Goal: Transaction & Acquisition: Download file/media

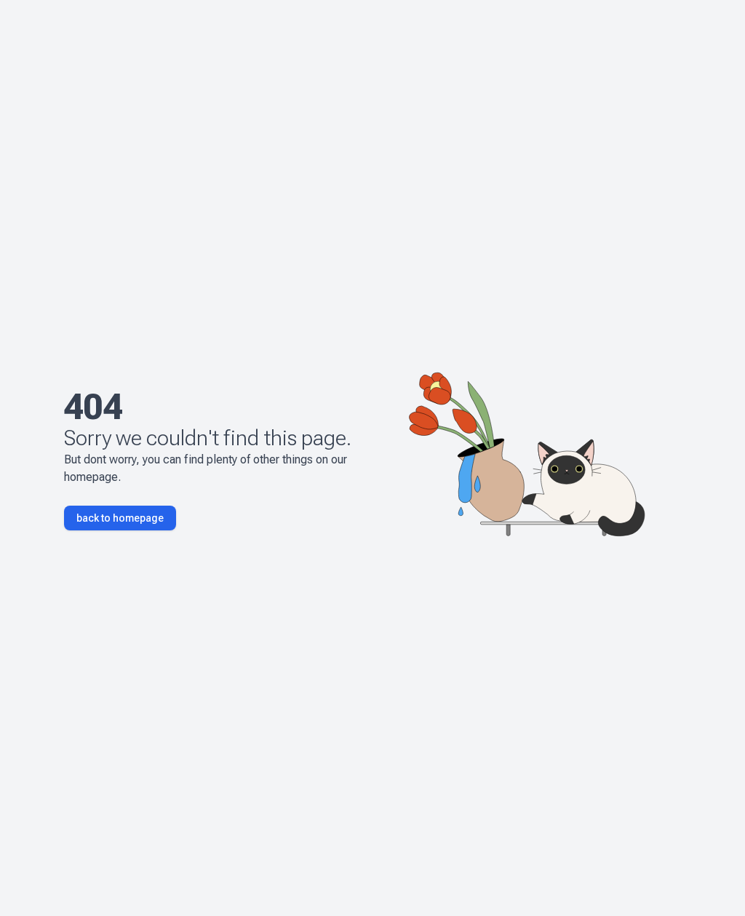
click at [95, 531] on link "back to homepage" at bounding box center [120, 518] width 112 height 25
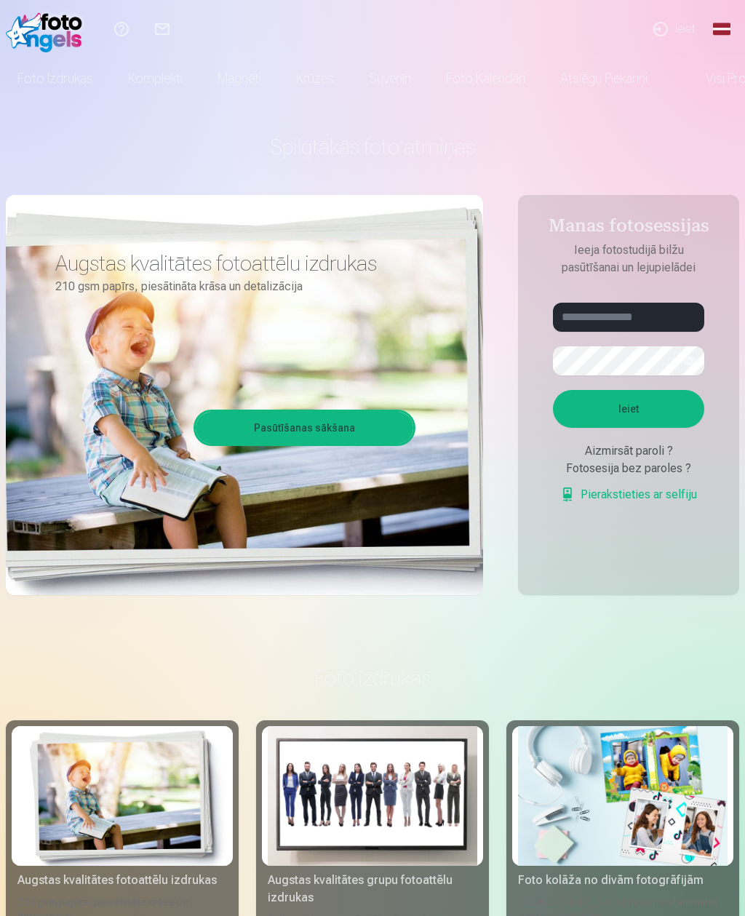
click at [727, 34] on link "Global" at bounding box center [722, 29] width 29 height 58
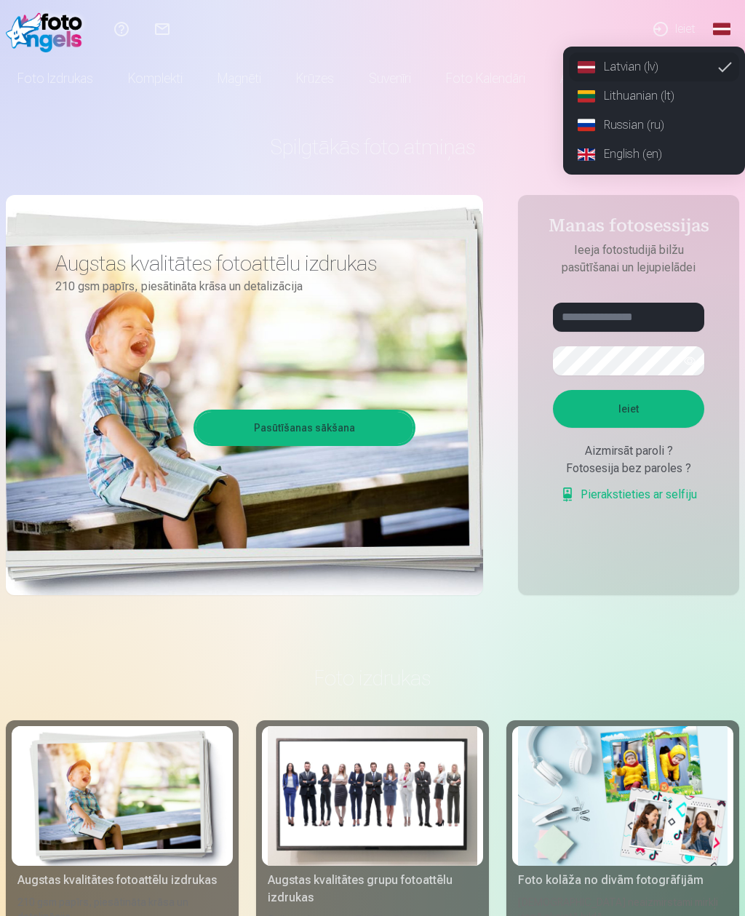
click at [657, 123] on link "Russian (ru)" at bounding box center [654, 125] width 170 height 29
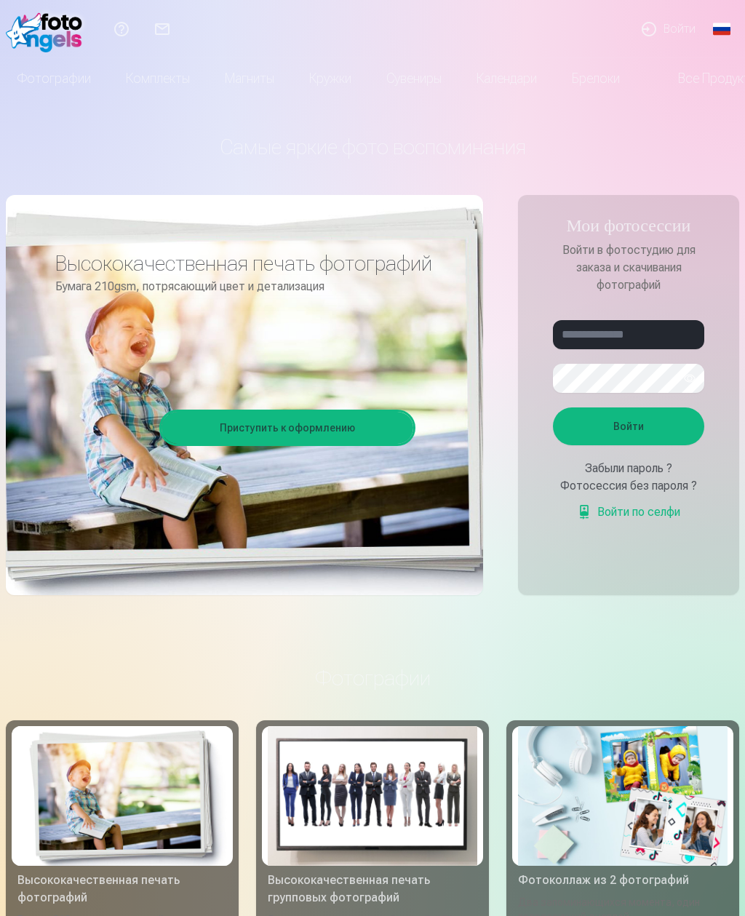
click at [684, 32] on link "Войти" at bounding box center [668, 29] width 79 height 58
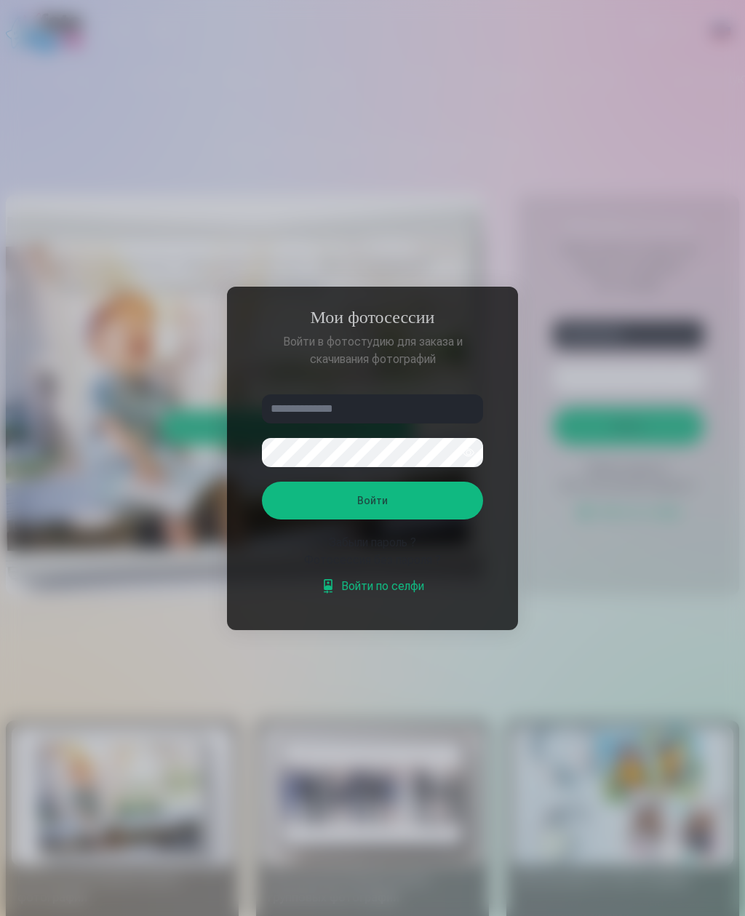
click at [440, 403] on input "text" at bounding box center [372, 409] width 221 height 29
type input "**********"
click at [432, 507] on button "Войти" at bounding box center [372, 501] width 221 height 38
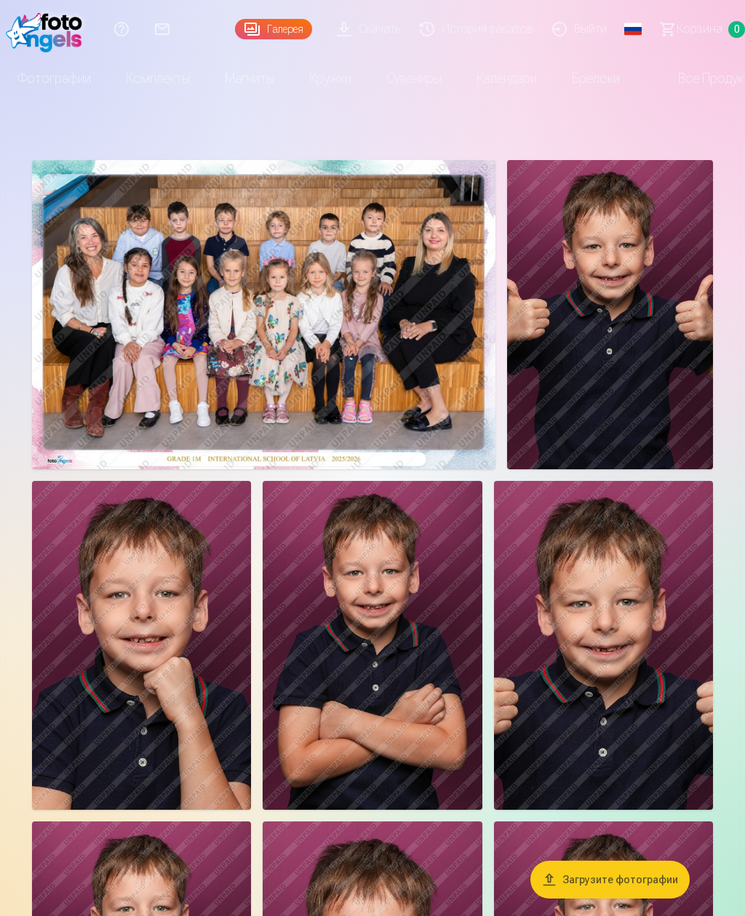
click at [388, 15] on link "Скачать" at bounding box center [371, 29] width 83 height 58
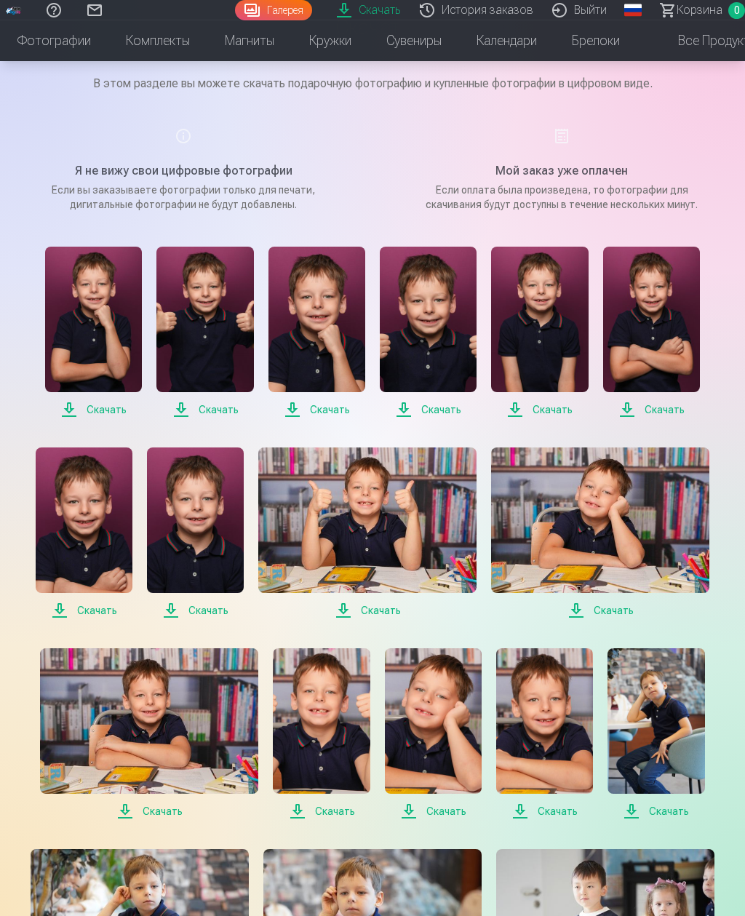
scroll to position [114, 0]
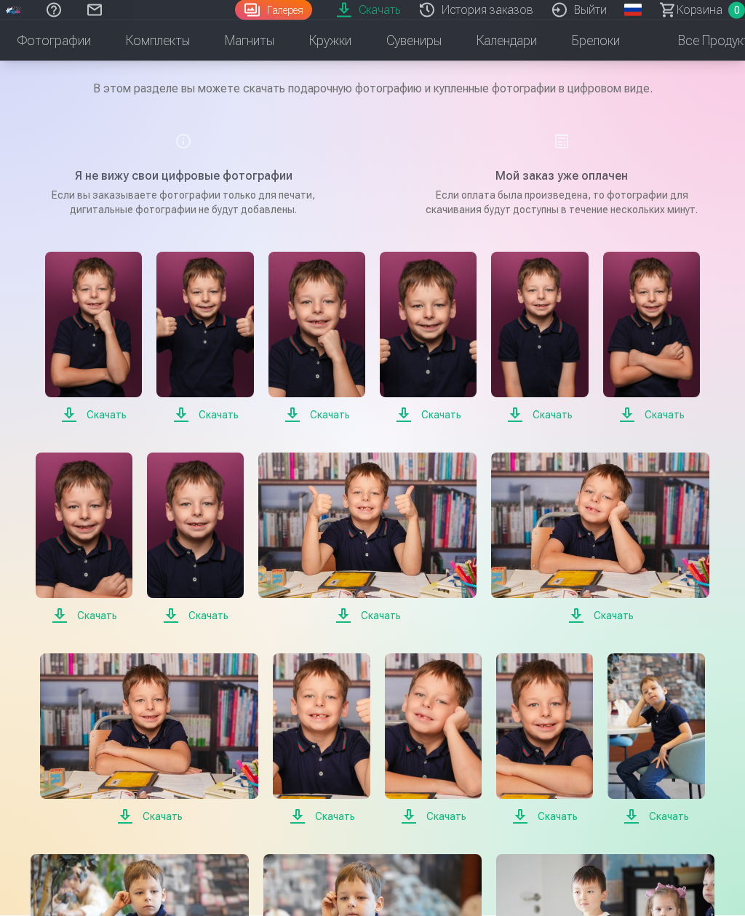
click at [103, 416] on span "Скачать" at bounding box center [93, 415] width 97 height 17
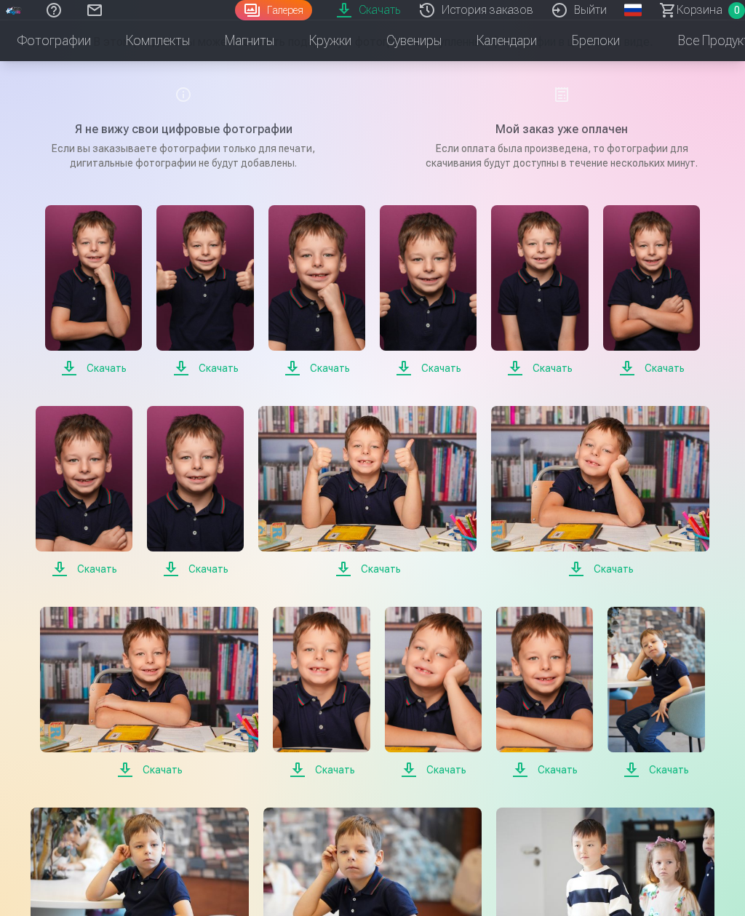
click at [229, 368] on span "Скачать" at bounding box center [205, 368] width 97 height 17
click at [349, 371] on span "Скачать" at bounding box center [317, 368] width 97 height 17
click at [452, 371] on span "Скачать" at bounding box center [428, 368] width 97 height 17
click at [561, 368] on span "Скачать" at bounding box center [539, 368] width 97 height 17
click at [668, 364] on span "Скачать" at bounding box center [651, 368] width 97 height 17
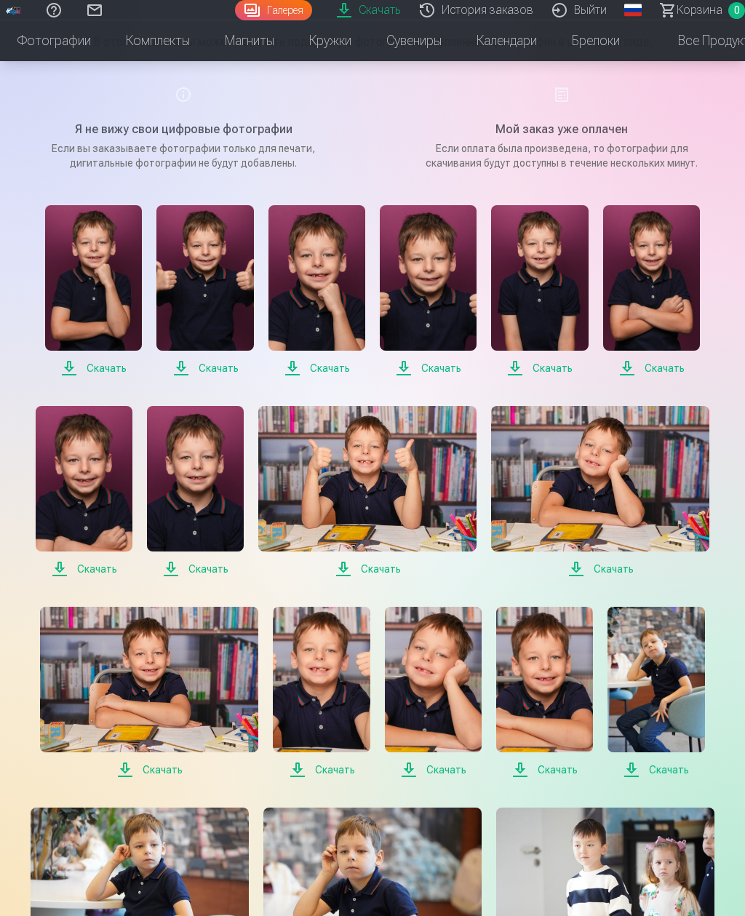
click at [670, 365] on span "Скачать" at bounding box center [651, 368] width 97 height 17
click at [681, 370] on span "Скачать" at bounding box center [651, 368] width 97 height 17
click at [664, 331] on img at bounding box center [651, 278] width 97 height 146
click at [673, 368] on span "Скачать" at bounding box center [651, 368] width 97 height 17
click at [213, 574] on span "Скачать" at bounding box center [195, 569] width 97 height 17
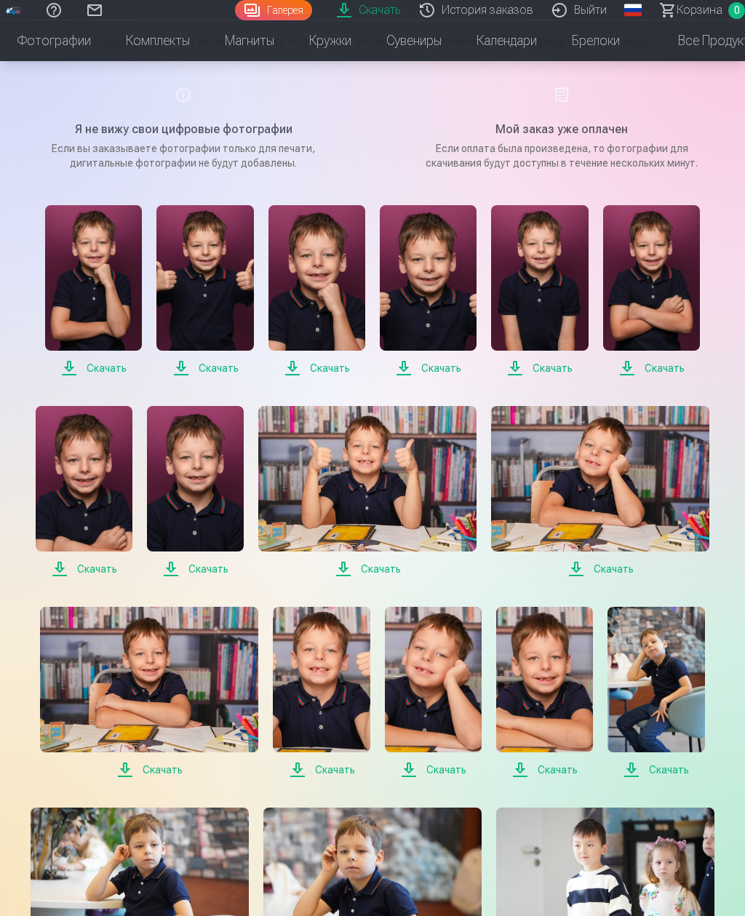
click at [221, 571] on span "Скачать" at bounding box center [195, 569] width 97 height 17
click at [113, 571] on span "Скачать" at bounding box center [84, 569] width 97 height 17
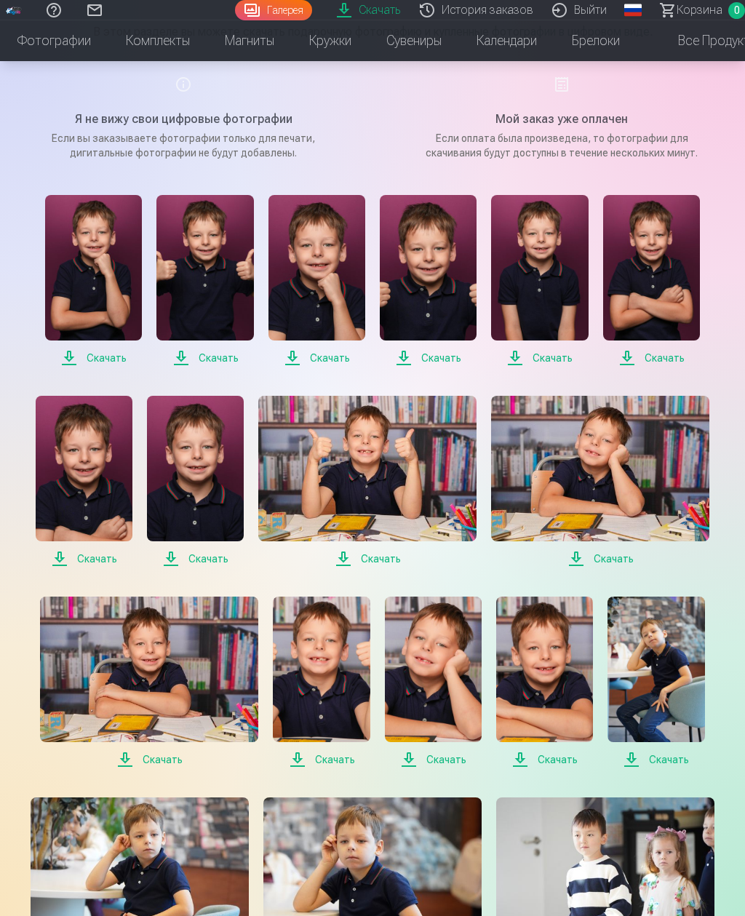
scroll to position [175, 0]
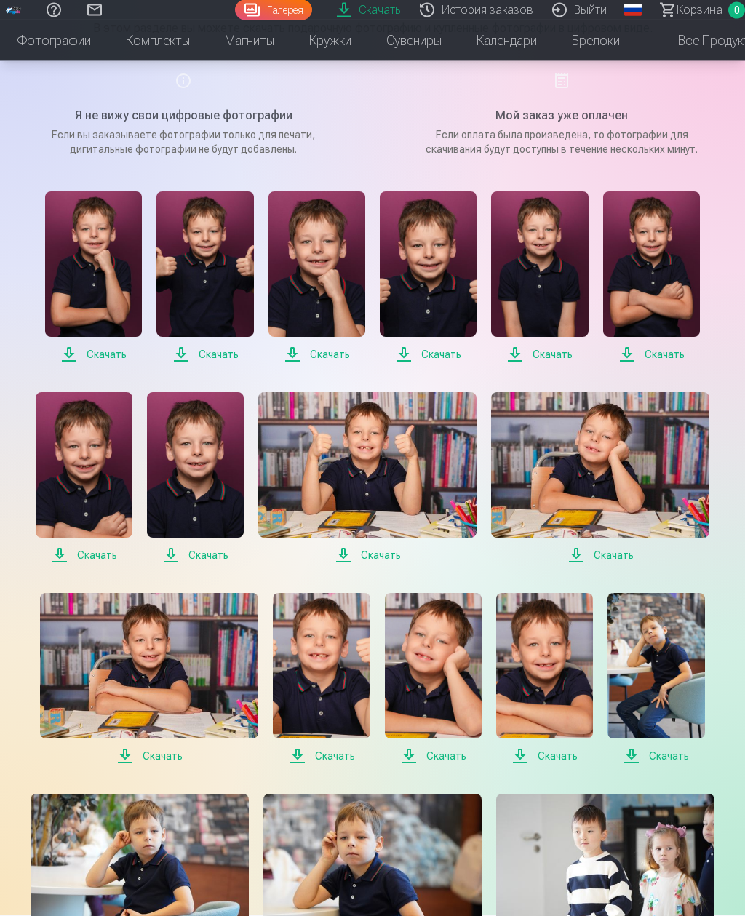
click at [676, 750] on span "Скачать" at bounding box center [656, 756] width 97 height 17
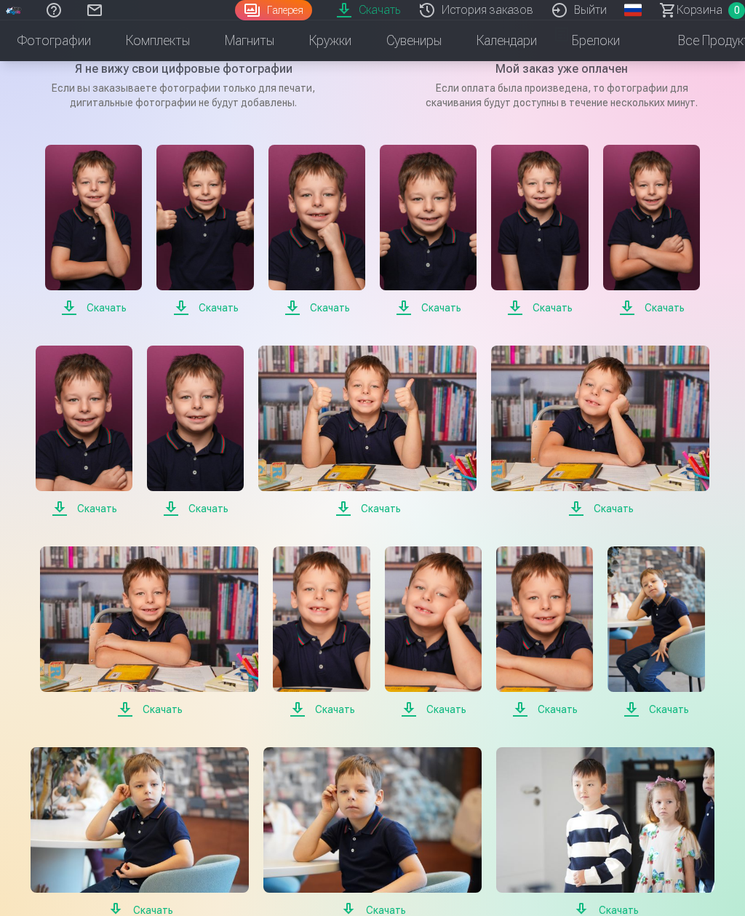
click at [397, 507] on span "Скачать" at bounding box center [367, 508] width 218 height 17
click at [170, 706] on span "Скачать" at bounding box center [149, 709] width 218 height 17
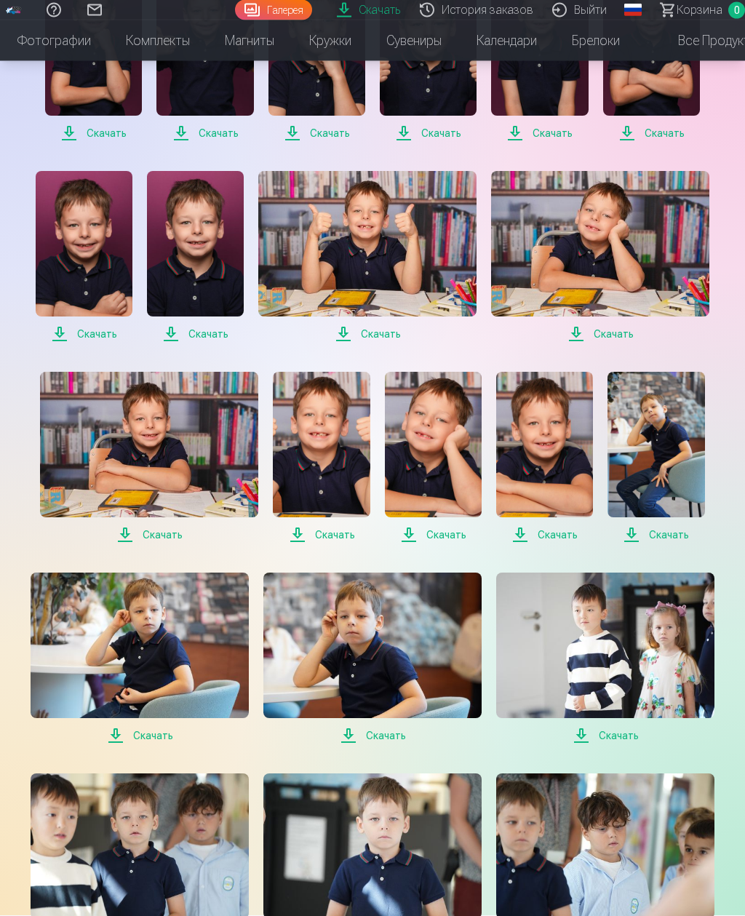
scroll to position [399, 0]
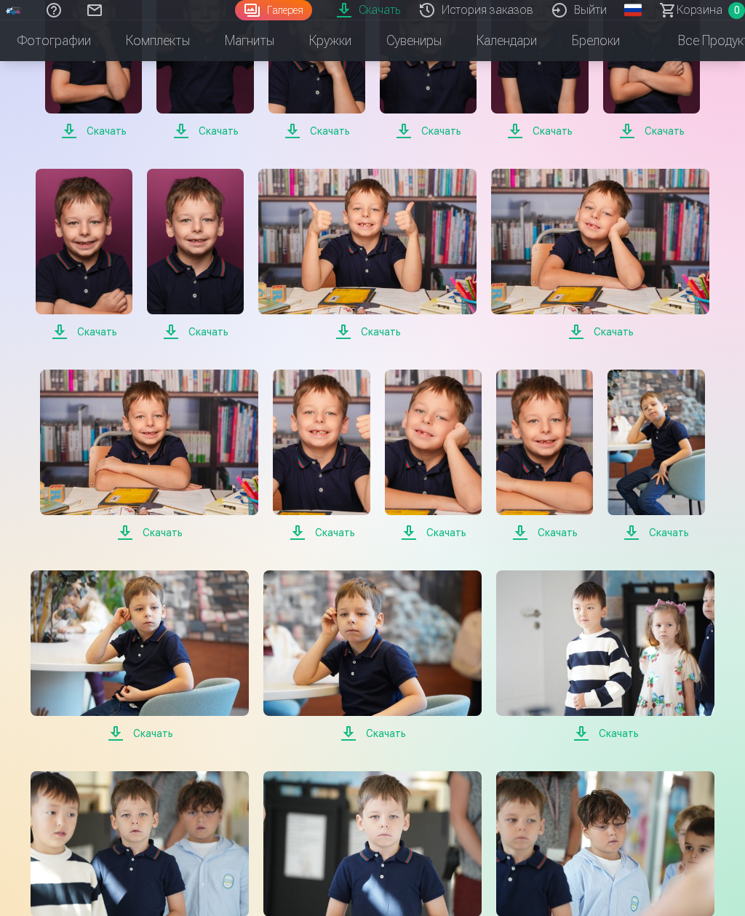
click at [171, 740] on span "Скачать" at bounding box center [140, 733] width 218 height 17
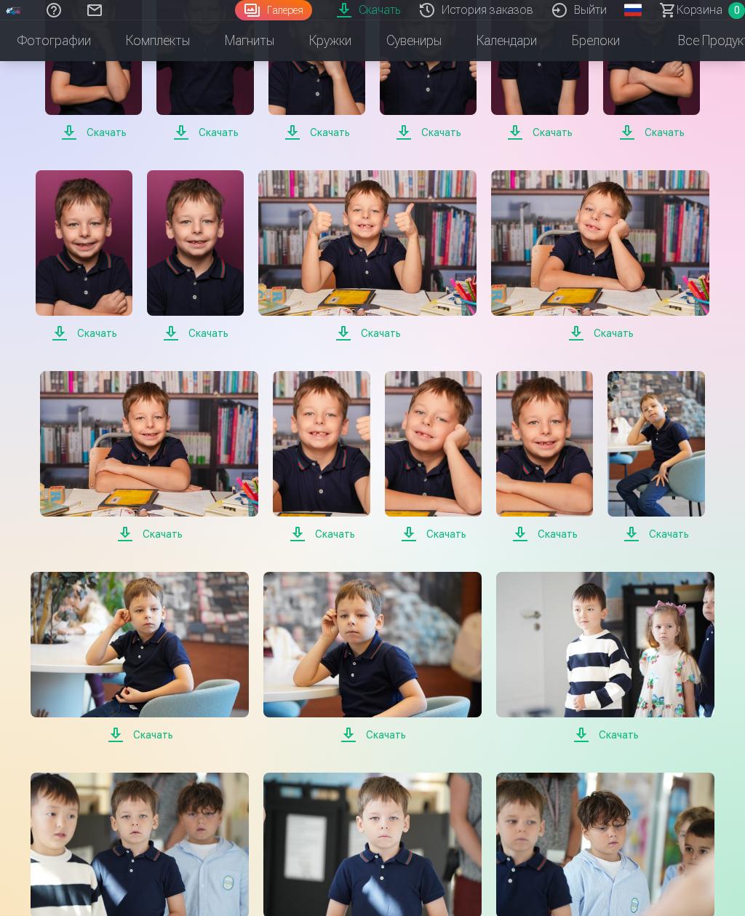
scroll to position [413, 0]
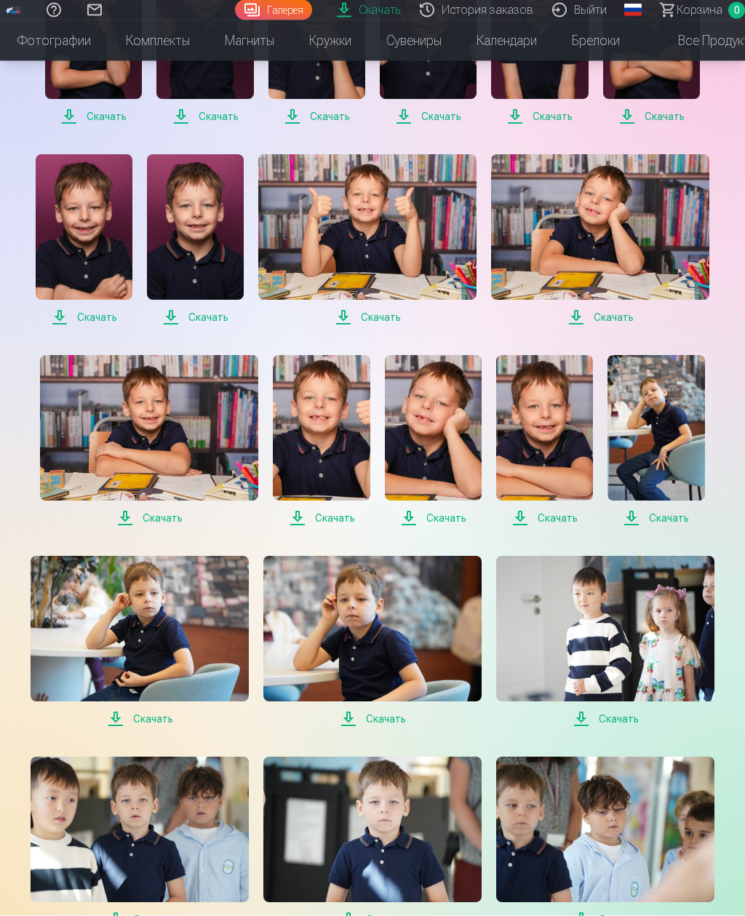
click at [458, 511] on span "Скачать" at bounding box center [433, 518] width 97 height 17
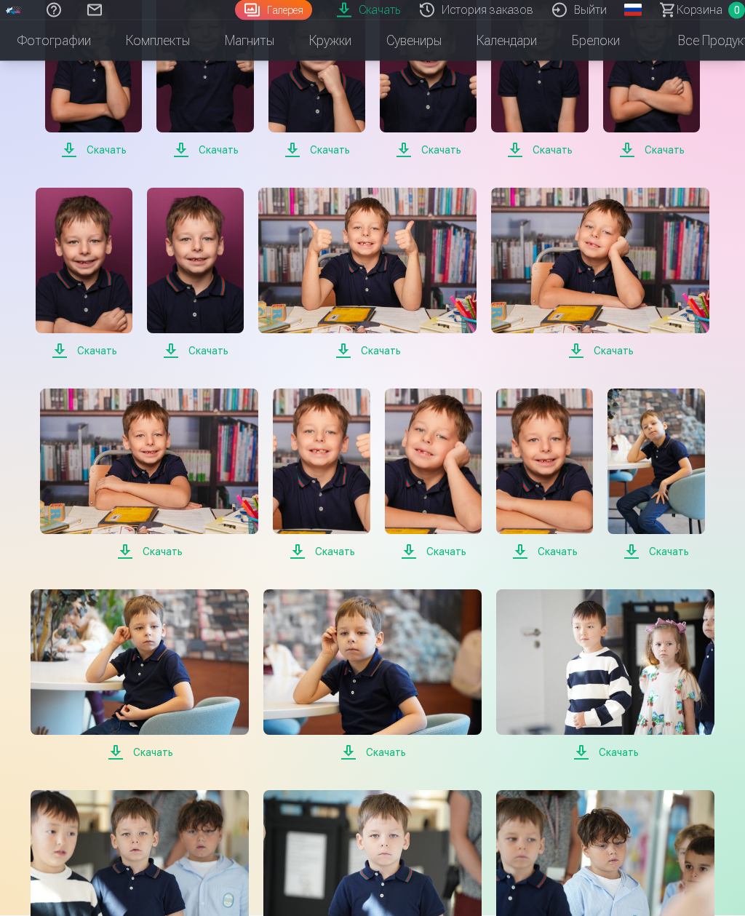
scroll to position [0, 0]
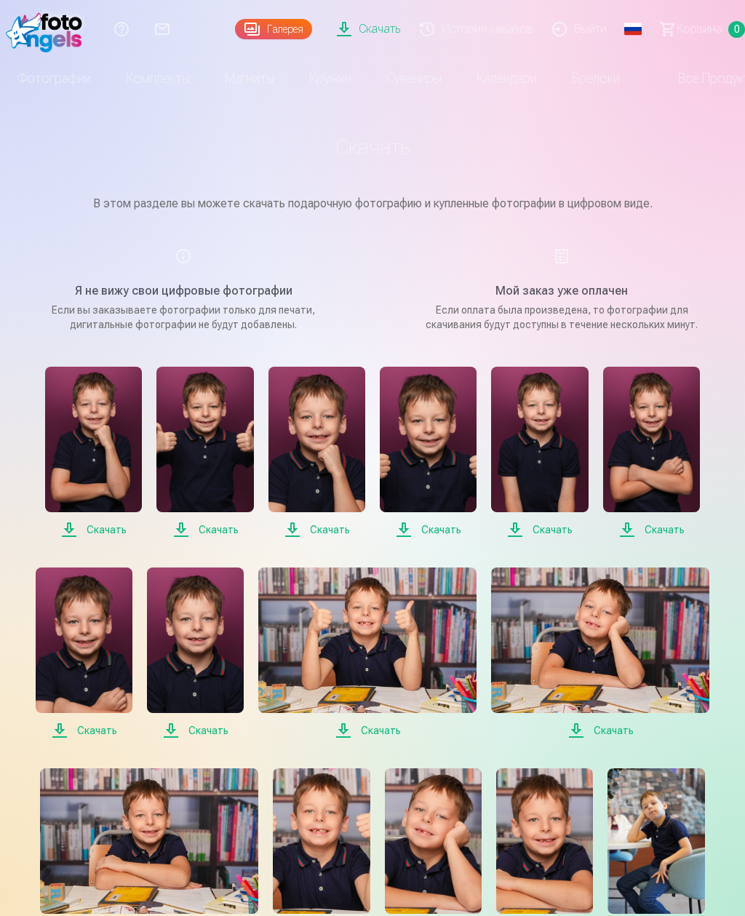
click at [511, 28] on link "История заказов" at bounding box center [479, 29] width 132 height 58
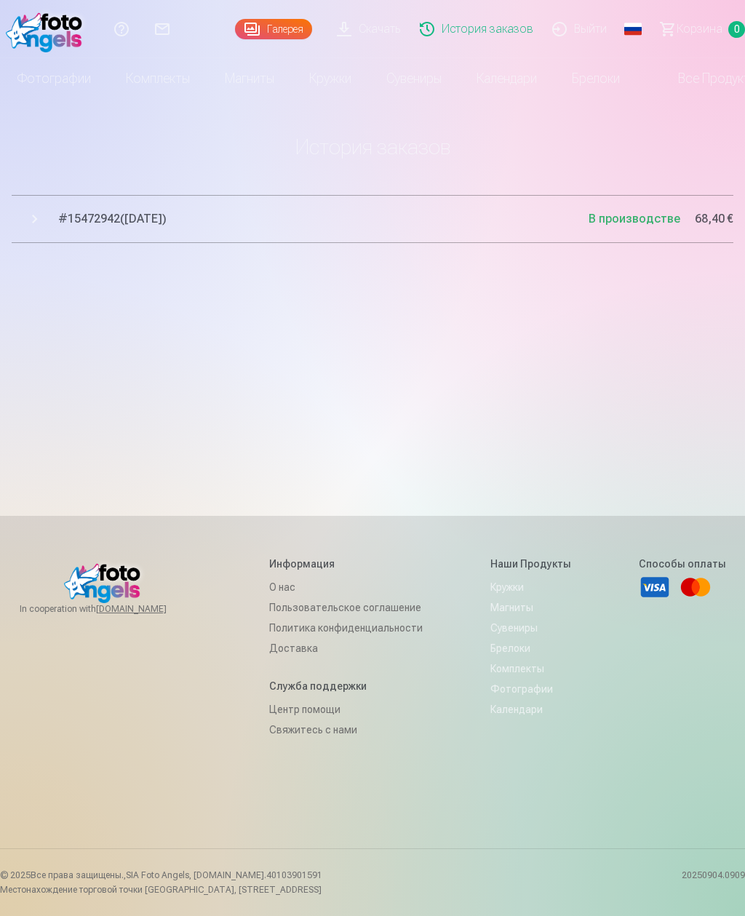
click at [79, 83] on link "Фотографии" at bounding box center [54, 78] width 108 height 41
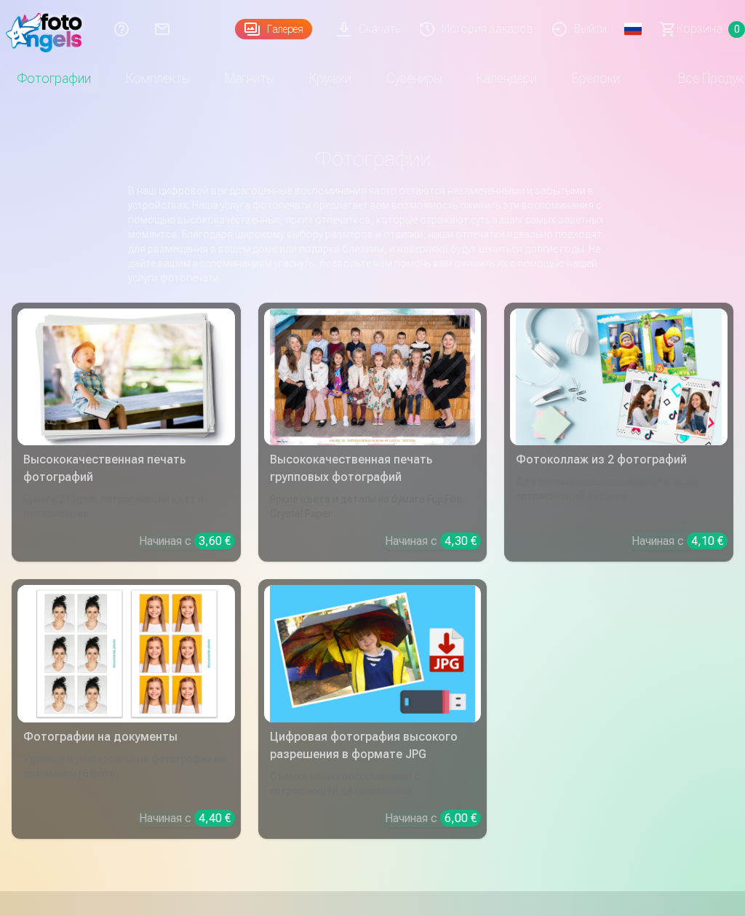
click at [443, 391] on div at bounding box center [373, 377] width 206 height 137
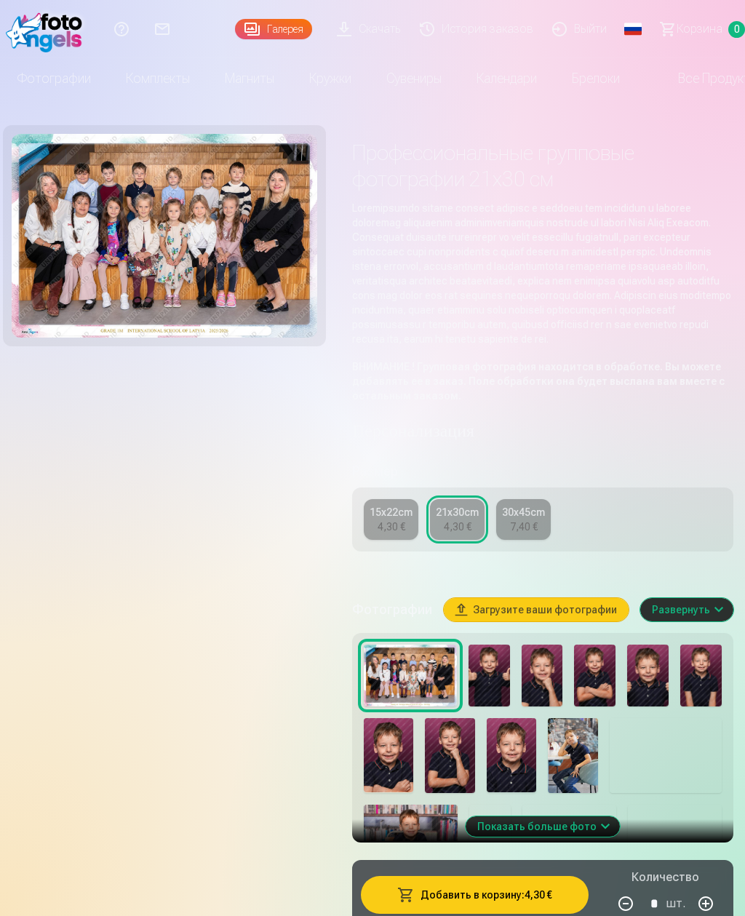
click at [545, 520] on div "30x45cm" at bounding box center [523, 512] width 43 height 15
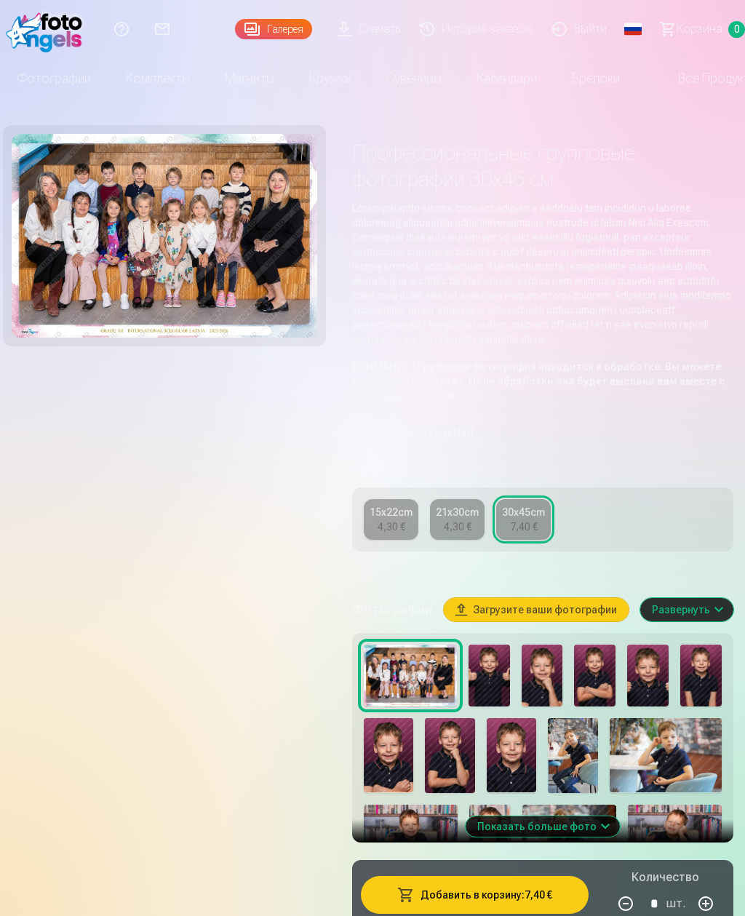
click at [266, 291] on img at bounding box center [165, 236] width 306 height 204
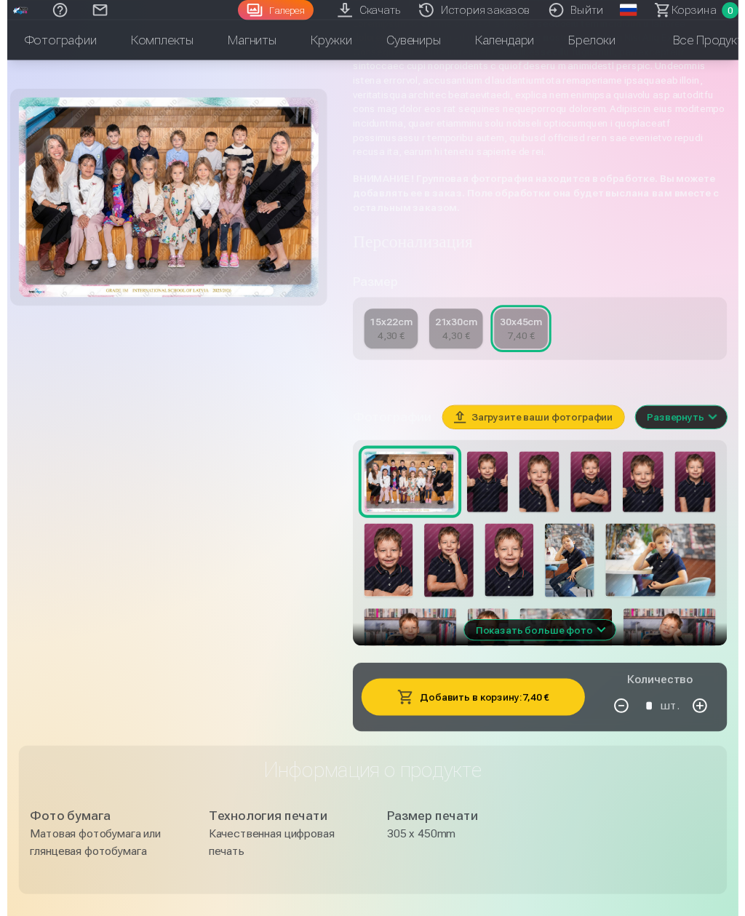
scroll to position [202, 0]
